Goal: Task Accomplishment & Management: Complete application form

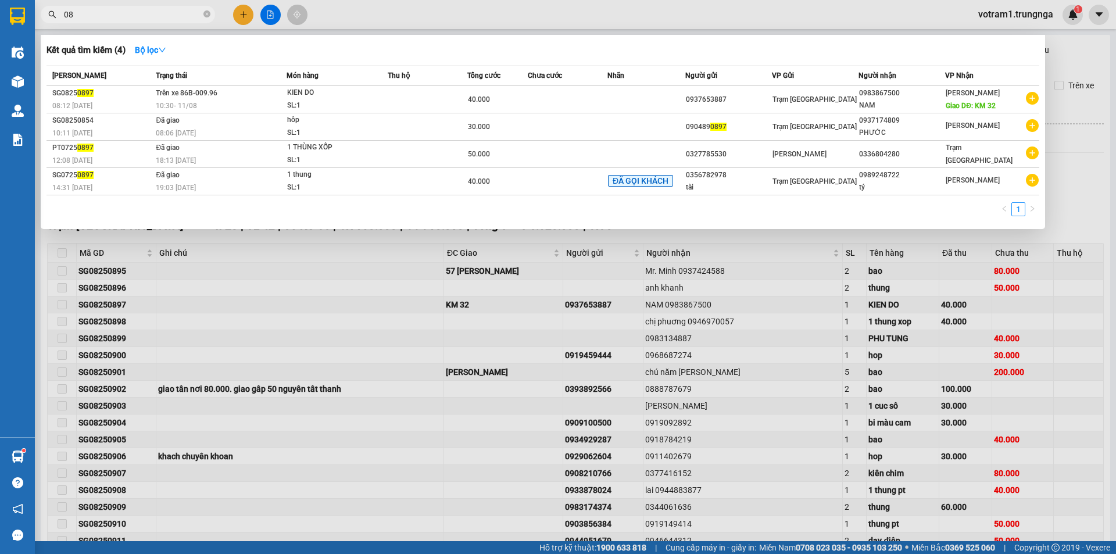
type input "0"
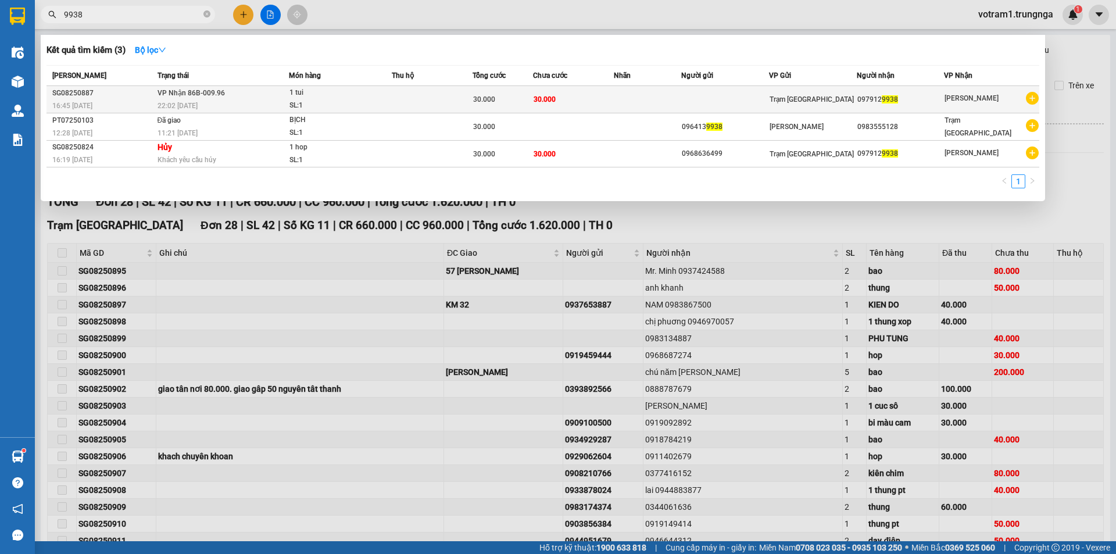
type input "9938"
click at [510, 102] on div "30.000" at bounding box center [502, 99] width 59 height 13
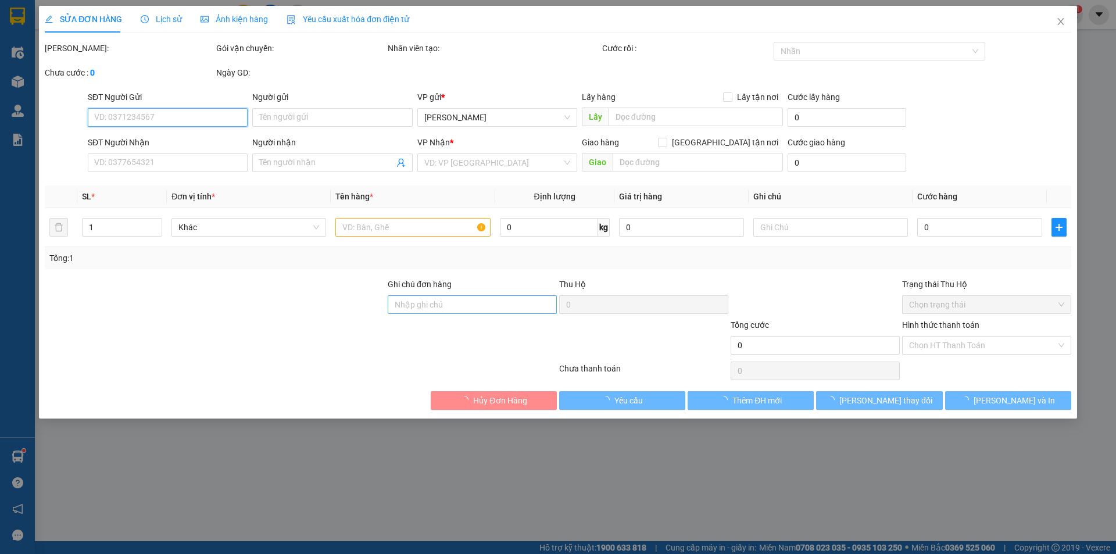
type input "0979129938"
type input "30.000"
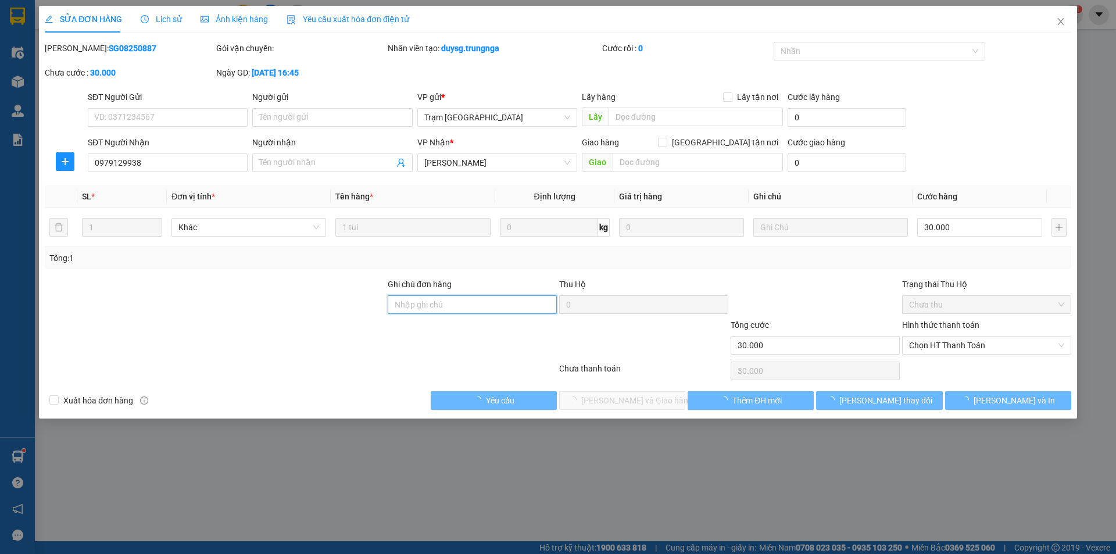
click at [467, 302] on input "Ghi chú đơn hàng" at bounding box center [472, 304] width 169 height 19
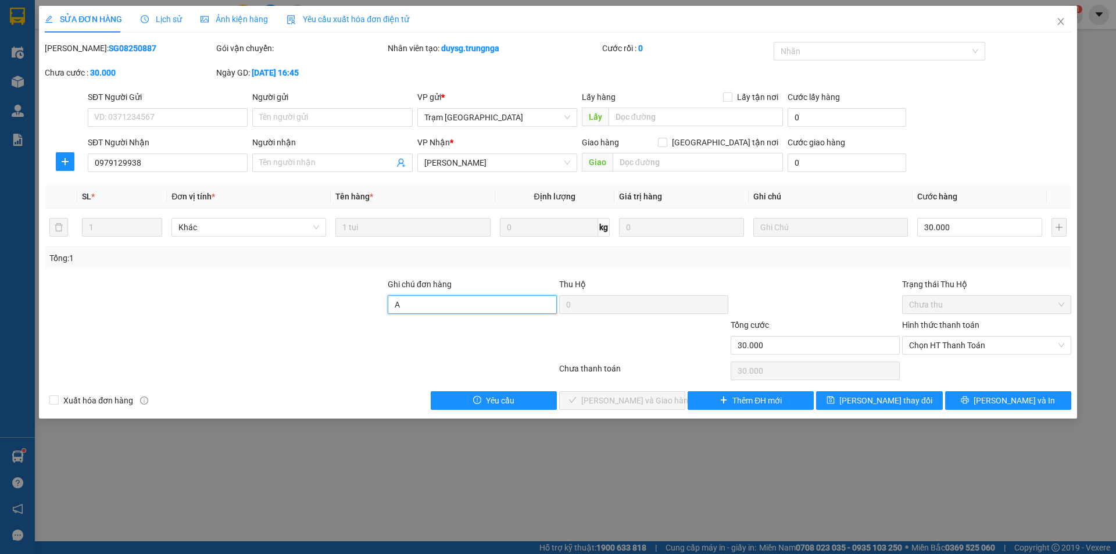
type input "A"
type input "ANH"
click at [817, 292] on div at bounding box center [816, 298] width 172 height 41
click at [929, 345] on span "Chọn HT Thanh Toán" at bounding box center [986, 345] width 155 height 17
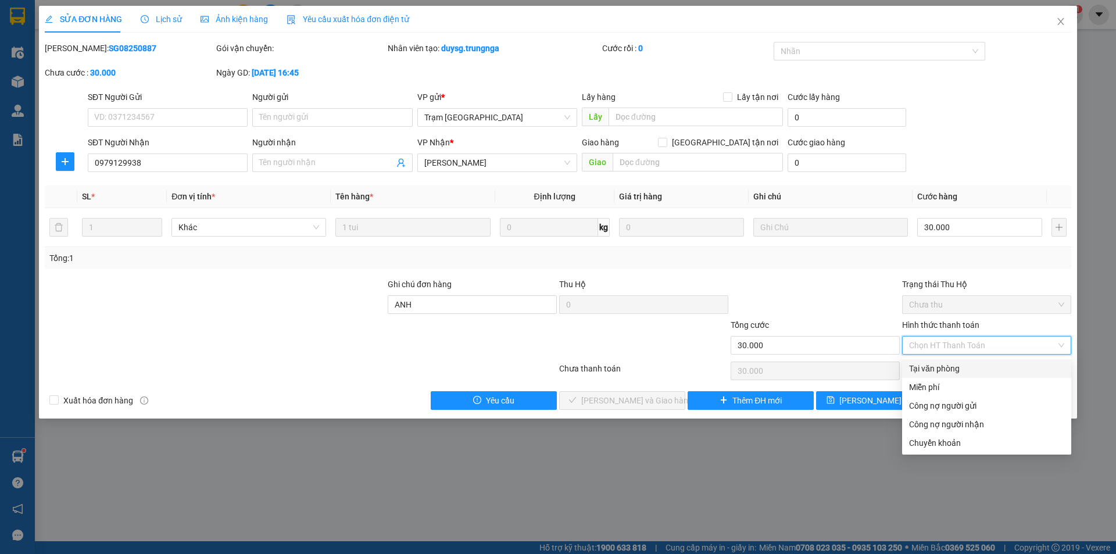
click at [936, 366] on div "Tại văn phòng" at bounding box center [986, 368] width 155 height 13
type input "0"
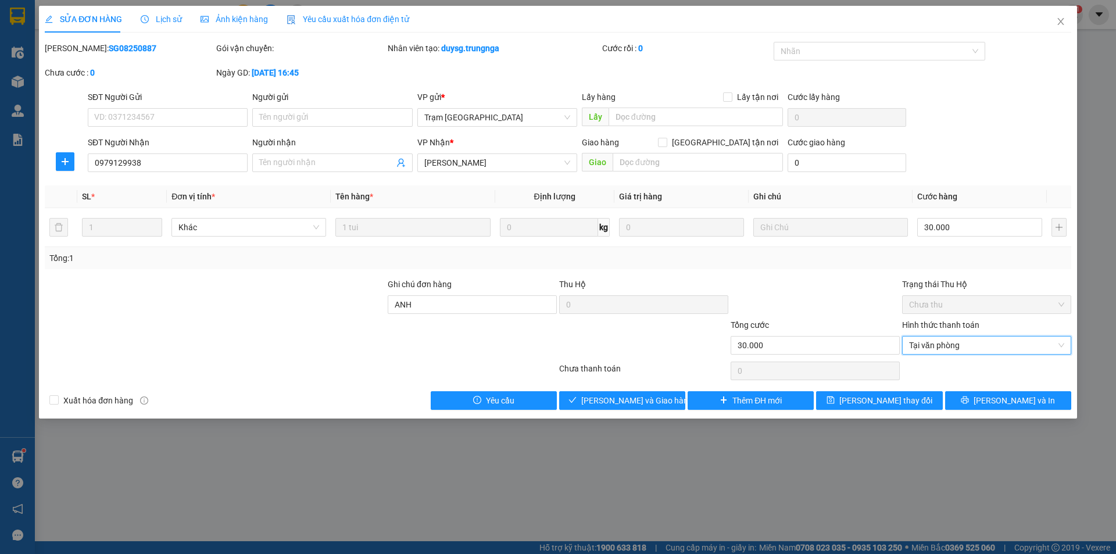
click at [837, 303] on div at bounding box center [816, 298] width 172 height 41
click at [654, 392] on button "[PERSON_NAME] và Giao hàng" at bounding box center [622, 400] width 126 height 19
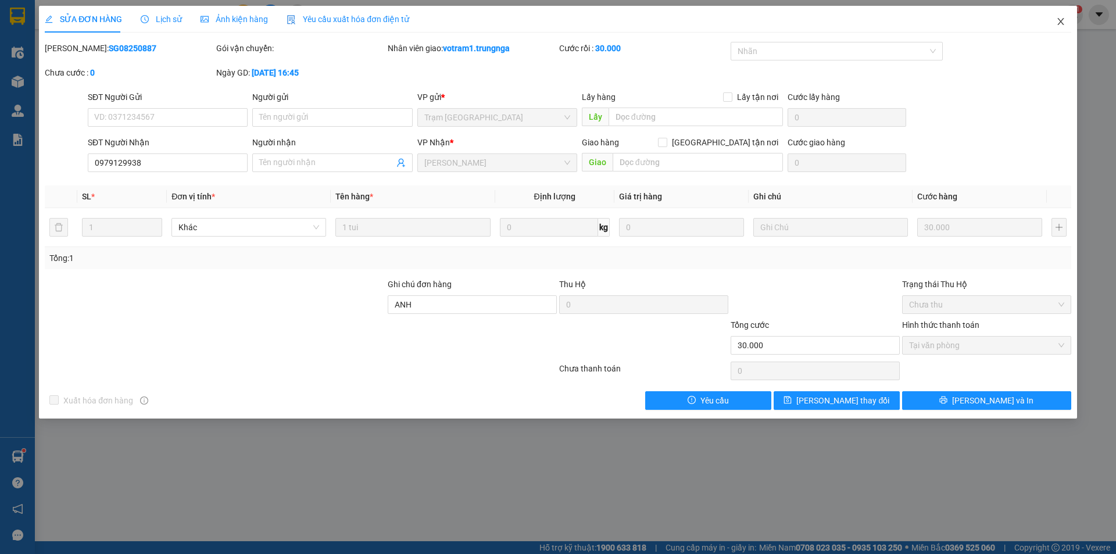
click at [1063, 19] on icon "close" at bounding box center [1060, 21] width 9 height 9
